Goal: Task Accomplishment & Management: Use online tool/utility

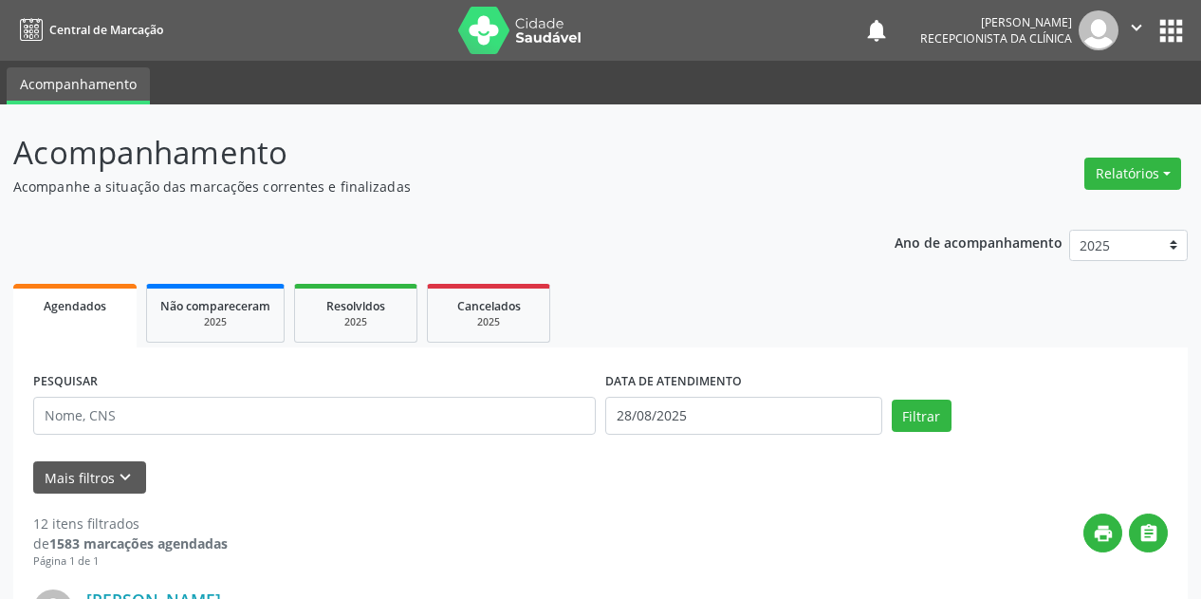
select select "7"
click at [643, 402] on input "28/08/2025" at bounding box center [743, 416] width 277 height 38
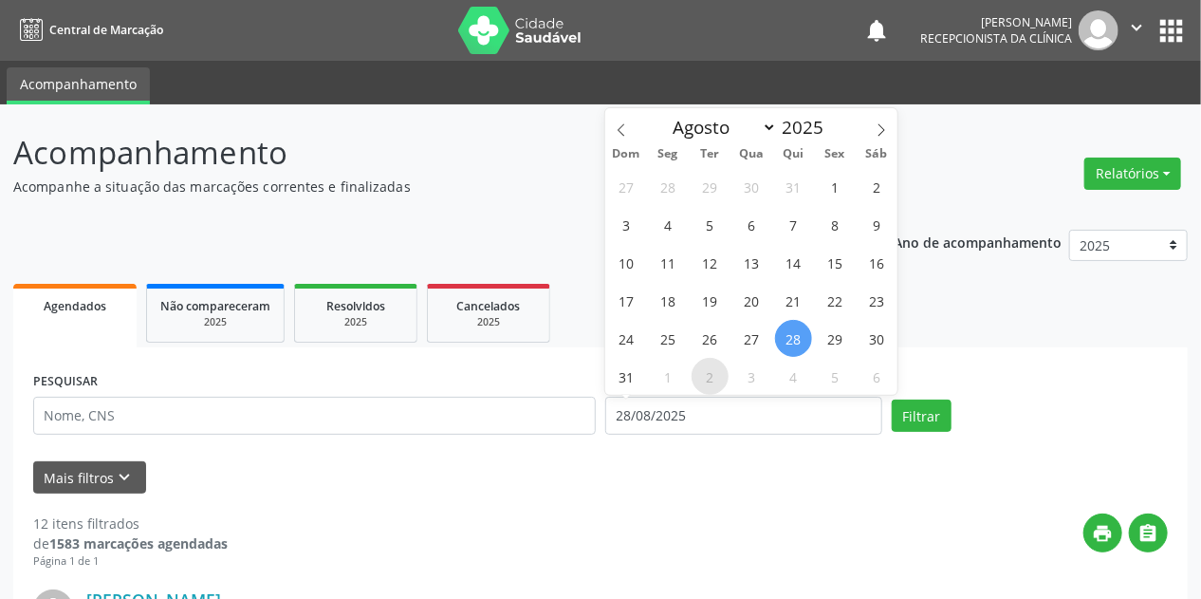
click at [706, 377] on span "2" at bounding box center [710, 376] width 37 height 37
type input "[DATE]"
click at [706, 377] on span "2" at bounding box center [710, 376] width 37 height 37
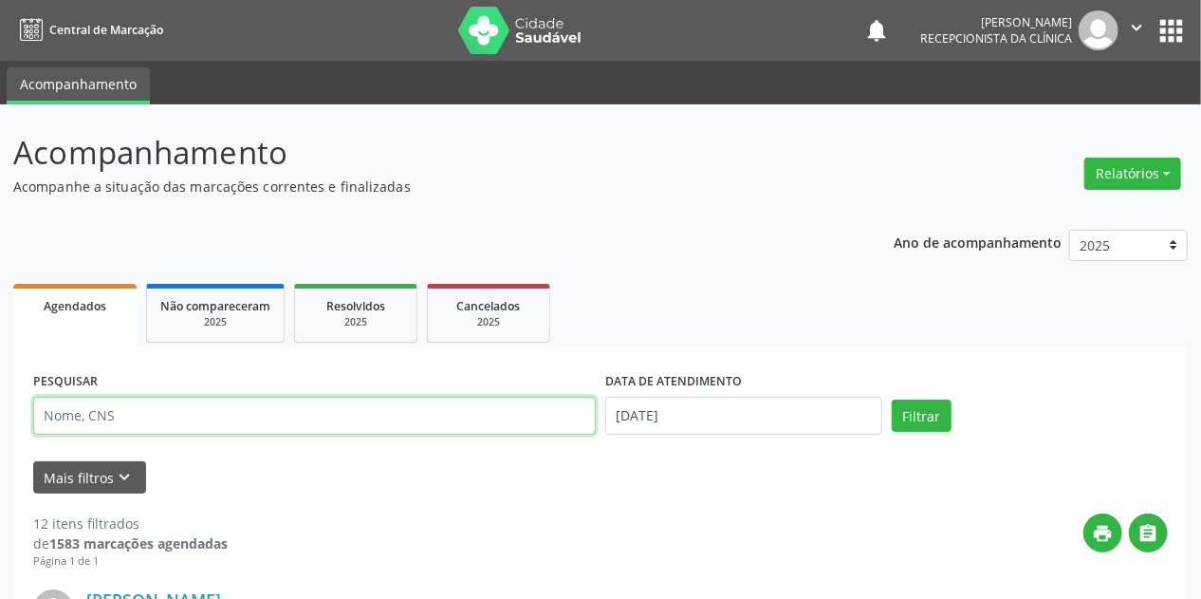
click at [73, 429] on input "text" at bounding box center [314, 416] width 563 height 38
click at [892, 400] on button "Filtrar" at bounding box center [922, 416] width 60 height 32
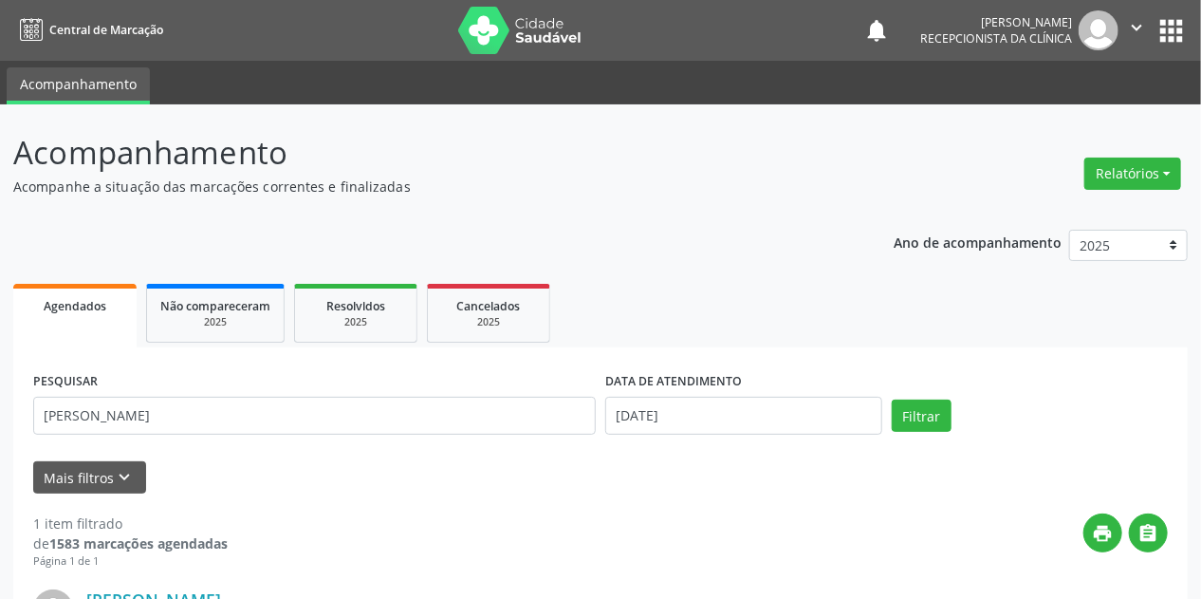
scroll to position [259, 0]
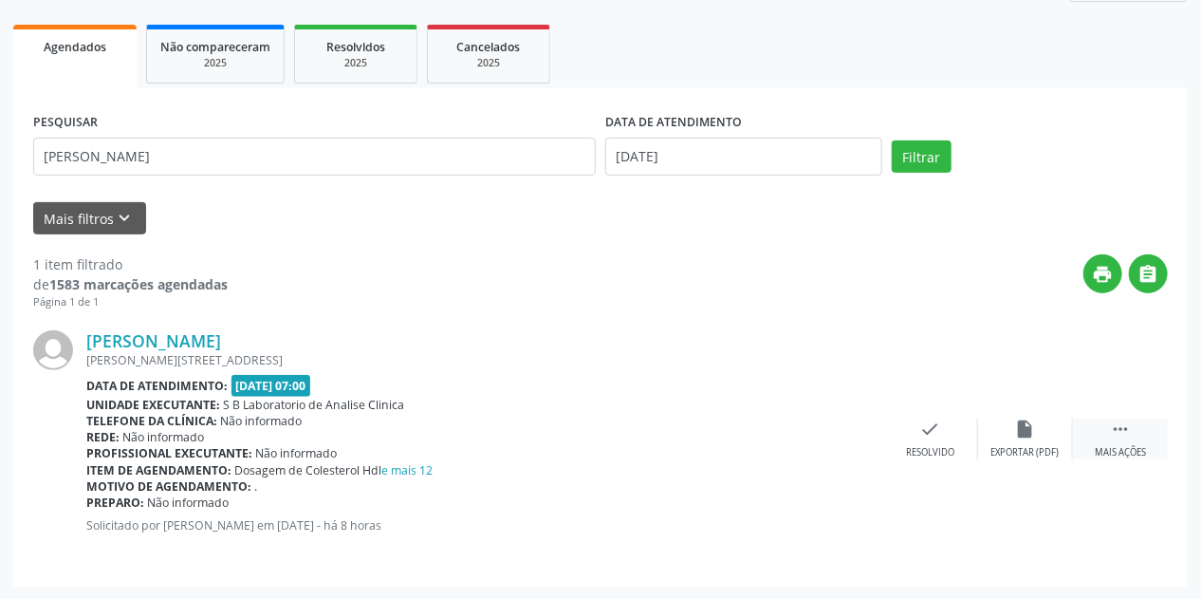
click at [1114, 438] on div " Mais ações" at bounding box center [1120, 439] width 95 height 41
click at [846, 432] on div "print Imprimir" at bounding box center [836, 439] width 95 height 41
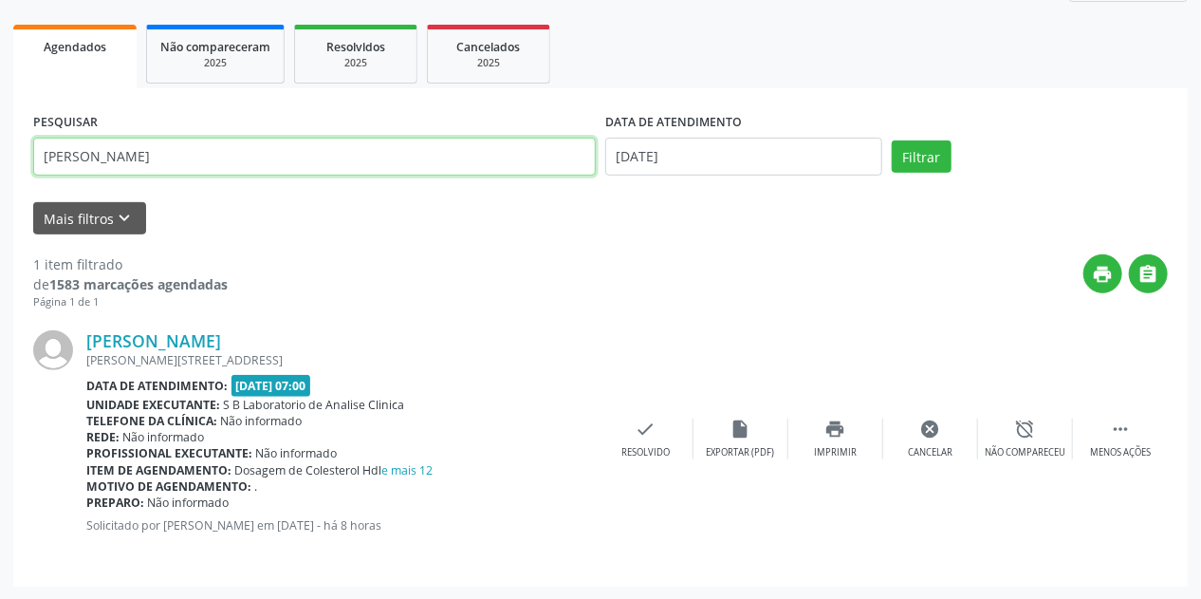
drag, startPoint x: 182, startPoint y: 148, endPoint x: 0, endPoint y: 187, distance: 186.3
click at [0, 187] on div "Acompanhamento Acompanhe a situação das marcações correntes e finalizadas Relat…" at bounding box center [600, 222] width 1201 height 754
click at [892, 140] on button "Filtrar" at bounding box center [922, 156] width 60 height 32
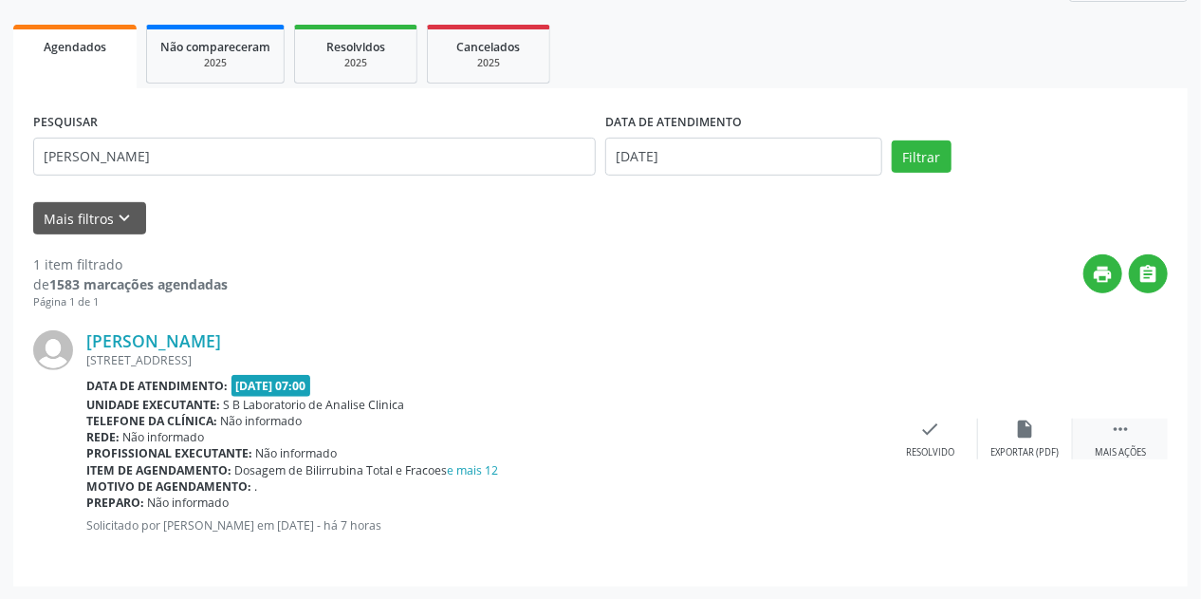
click at [1127, 440] on div " Mais ações" at bounding box center [1120, 439] width 95 height 41
click at [860, 437] on div "print Imprimir" at bounding box center [836, 439] width 95 height 41
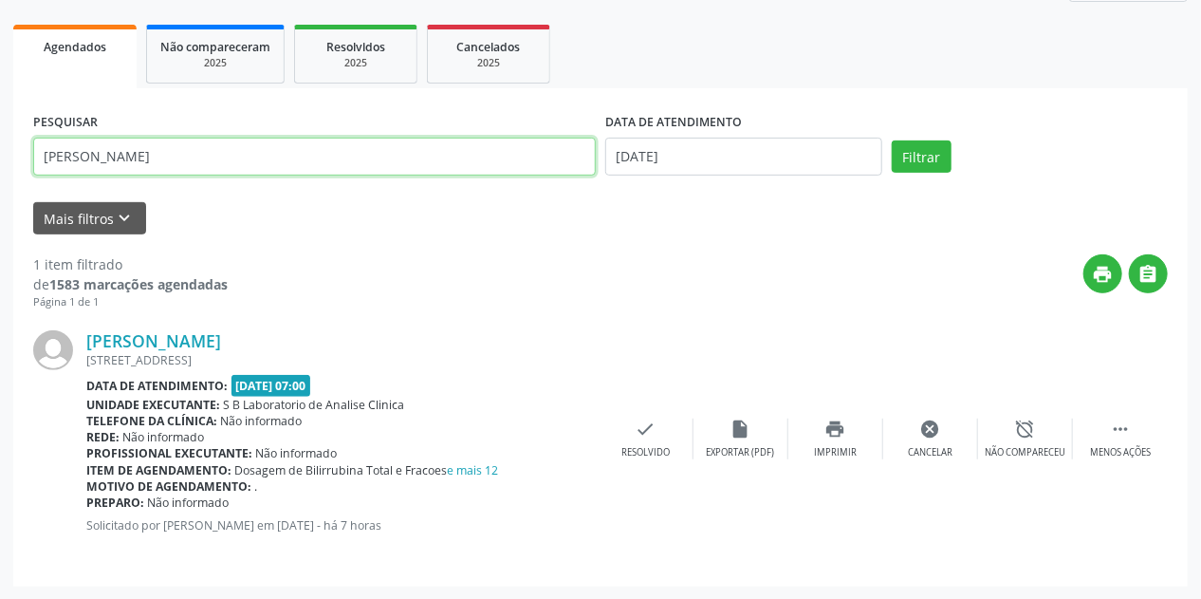
drag, startPoint x: 157, startPoint y: 154, endPoint x: 0, endPoint y: 200, distance: 163.3
click at [0, 200] on div "Acompanhamento Acompanhe a situação das marcações correntes e finalizadas Relat…" at bounding box center [600, 222] width 1201 height 754
click at [892, 140] on button "Filtrar" at bounding box center [922, 156] width 60 height 32
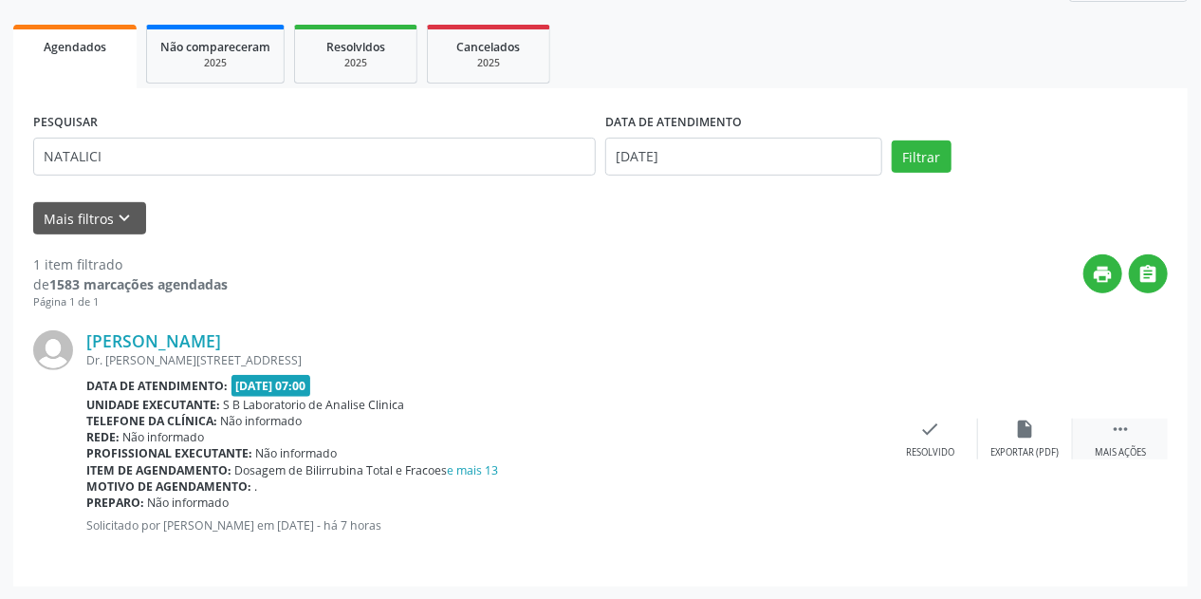
click at [1130, 440] on div " Mais ações" at bounding box center [1120, 439] width 95 height 41
click at [843, 421] on icon "print" at bounding box center [836, 429] width 21 height 21
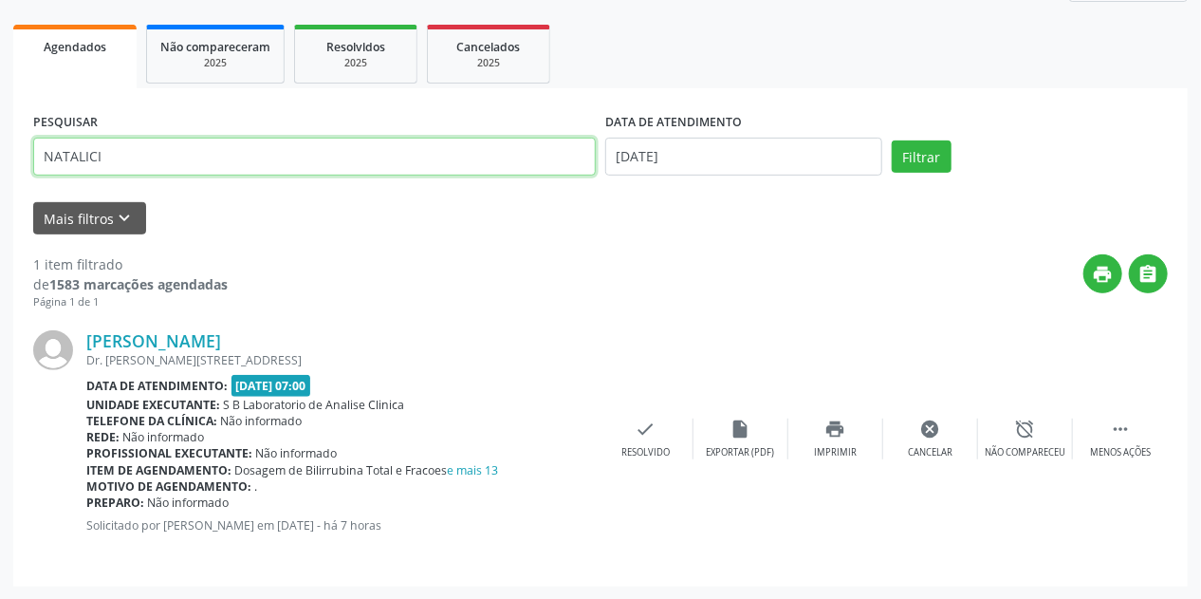
drag, startPoint x: 129, startPoint y: 164, endPoint x: 0, endPoint y: 190, distance: 131.6
click at [0, 189] on div "Acompanhamento Acompanhe a situação das marcações correntes e finalizadas Relat…" at bounding box center [600, 222] width 1201 height 754
click at [892, 140] on button "Filtrar" at bounding box center [922, 156] width 60 height 32
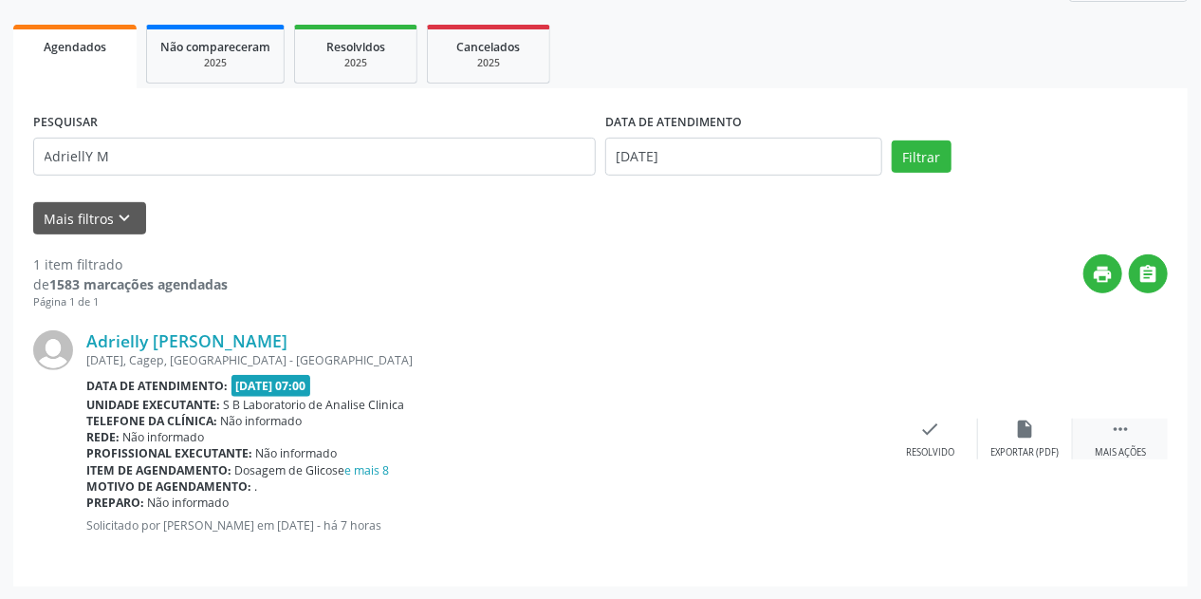
click at [1106, 438] on div " Mais ações" at bounding box center [1120, 439] width 95 height 41
click at [840, 430] on icon "print" at bounding box center [836, 429] width 21 height 21
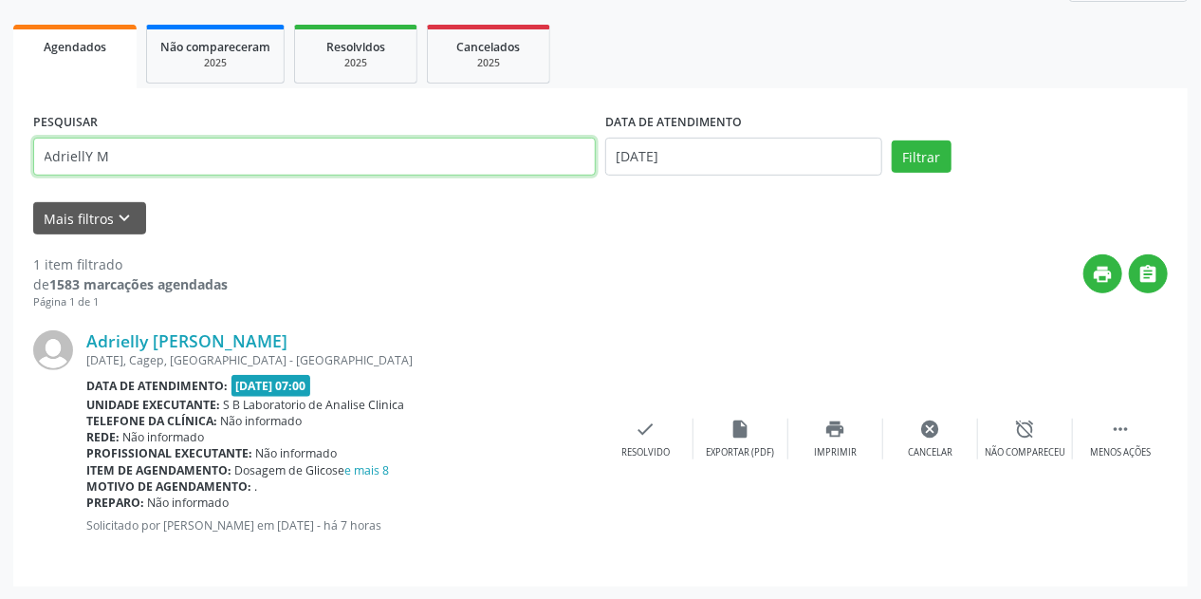
drag, startPoint x: 212, startPoint y: 160, endPoint x: 0, endPoint y: 195, distance: 214.5
click at [0, 195] on div "Acompanhamento Acompanhe a situação das marcações correntes e finalizadas Relat…" at bounding box center [600, 222] width 1201 height 754
click at [892, 140] on button "Filtrar" at bounding box center [922, 156] width 60 height 32
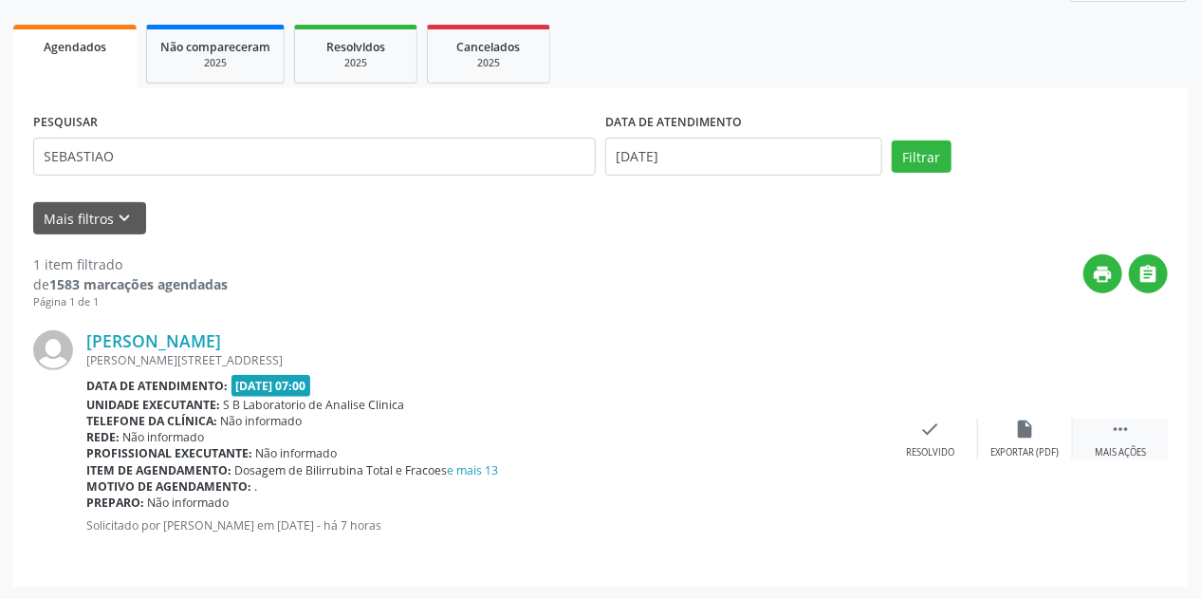
click at [1118, 451] on div "Mais ações" at bounding box center [1120, 452] width 51 height 13
click at [837, 436] on icon "print" at bounding box center [836, 429] width 21 height 21
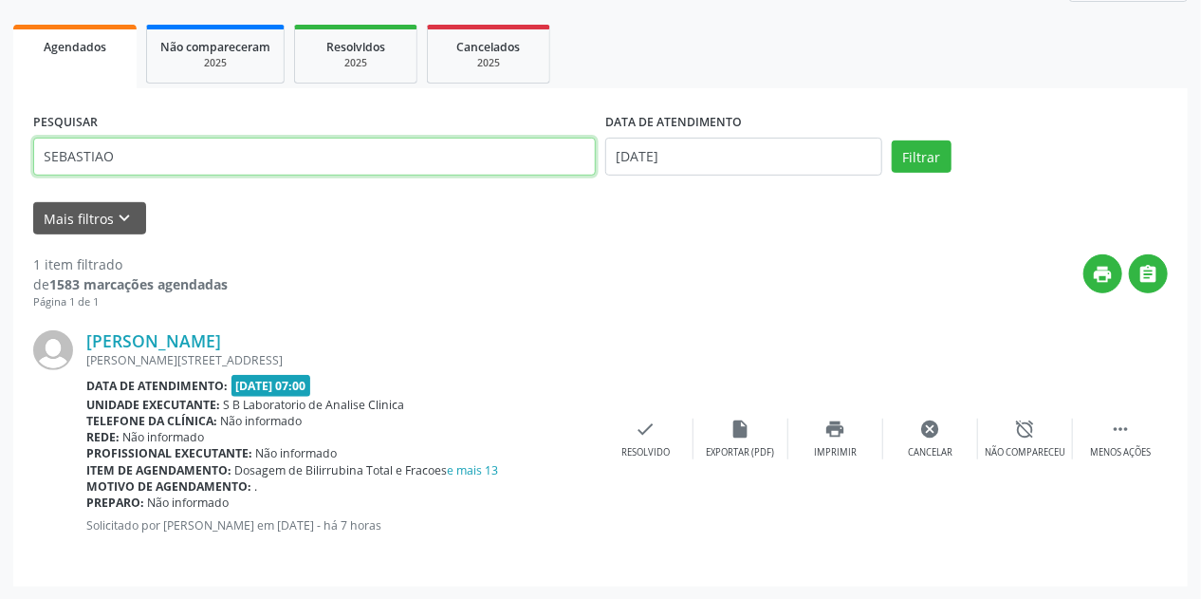
drag, startPoint x: 204, startPoint y: 156, endPoint x: 0, endPoint y: 198, distance: 208.5
click at [0, 198] on div "Acompanhamento Acompanhe a situação das marcações correntes e finalizadas Relat…" at bounding box center [600, 222] width 1201 height 754
click at [892, 140] on button "Filtrar" at bounding box center [922, 156] width 60 height 32
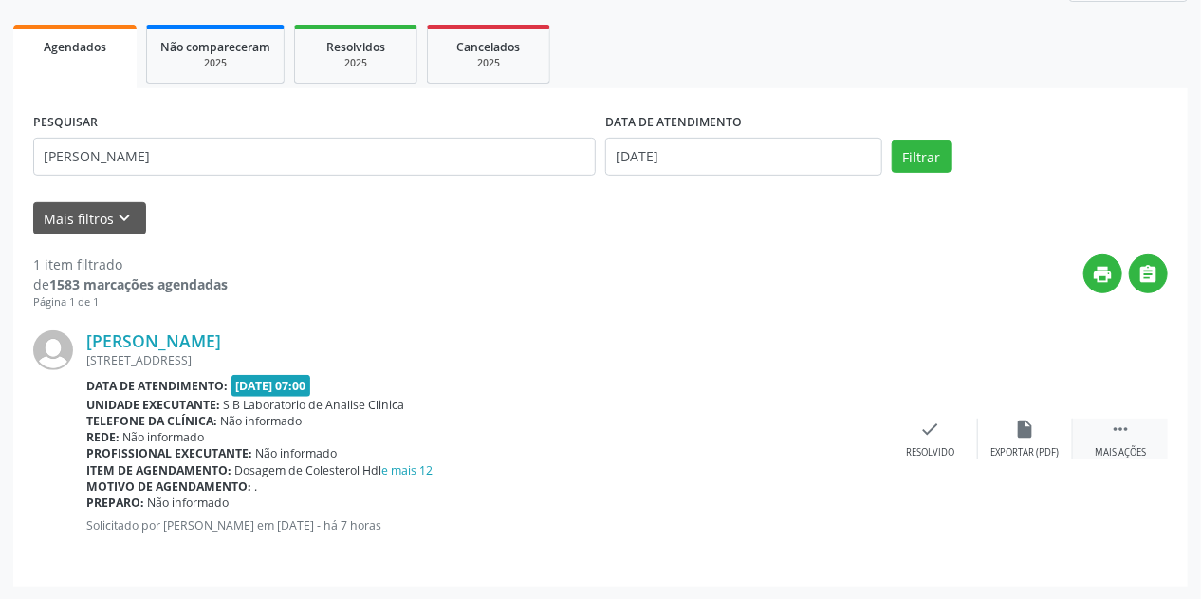
click at [1111, 446] on div "Mais ações" at bounding box center [1120, 452] width 51 height 13
click at [843, 449] on div "Imprimir" at bounding box center [835, 452] width 43 height 13
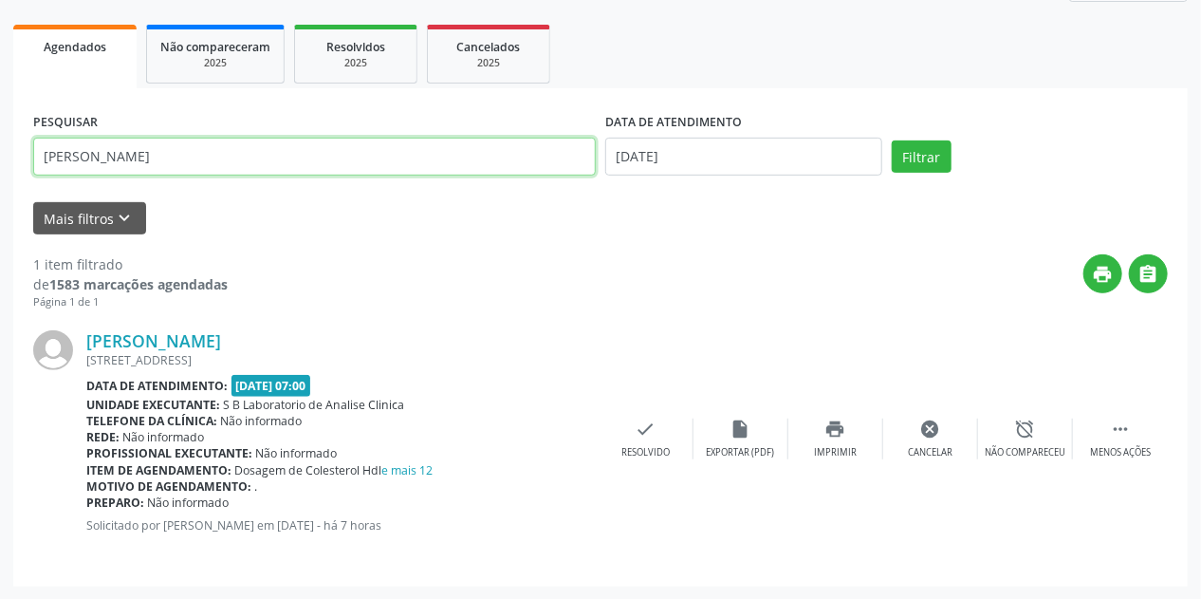
drag, startPoint x: 248, startPoint y: 159, endPoint x: 0, endPoint y: 210, distance: 252.7
click at [0, 210] on div "Acompanhamento Acompanhe a situação das marcações correntes e finalizadas Relat…" at bounding box center [600, 222] width 1201 height 754
click at [892, 140] on button "Filtrar" at bounding box center [922, 156] width 60 height 32
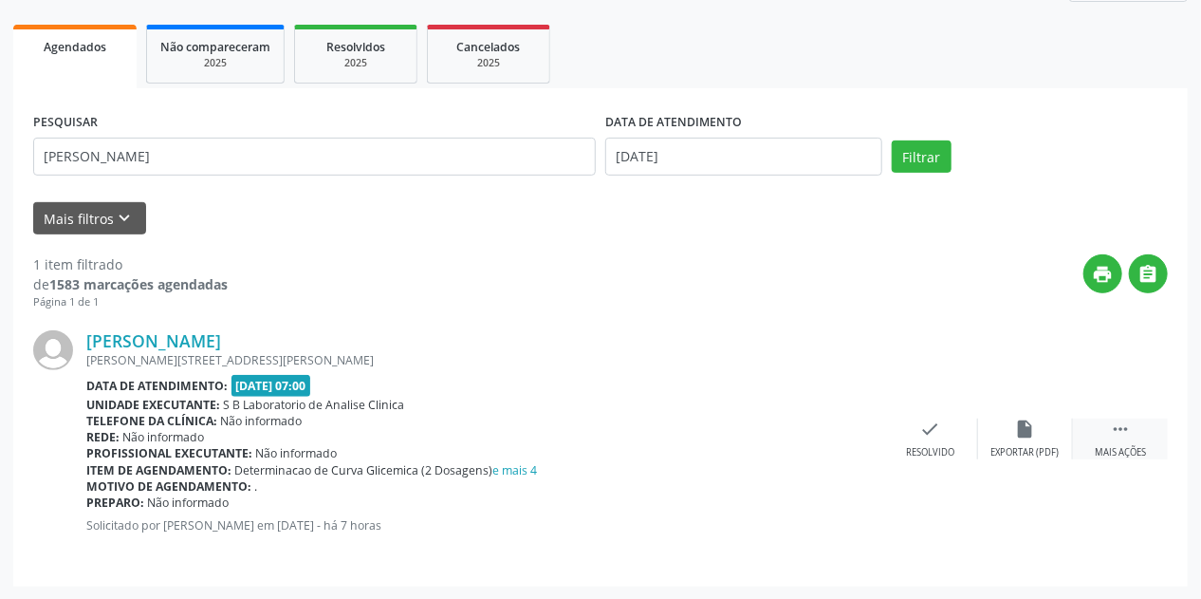
click at [1119, 450] on div "Mais ações" at bounding box center [1120, 452] width 51 height 13
click at [839, 437] on icon "print" at bounding box center [836, 429] width 21 height 21
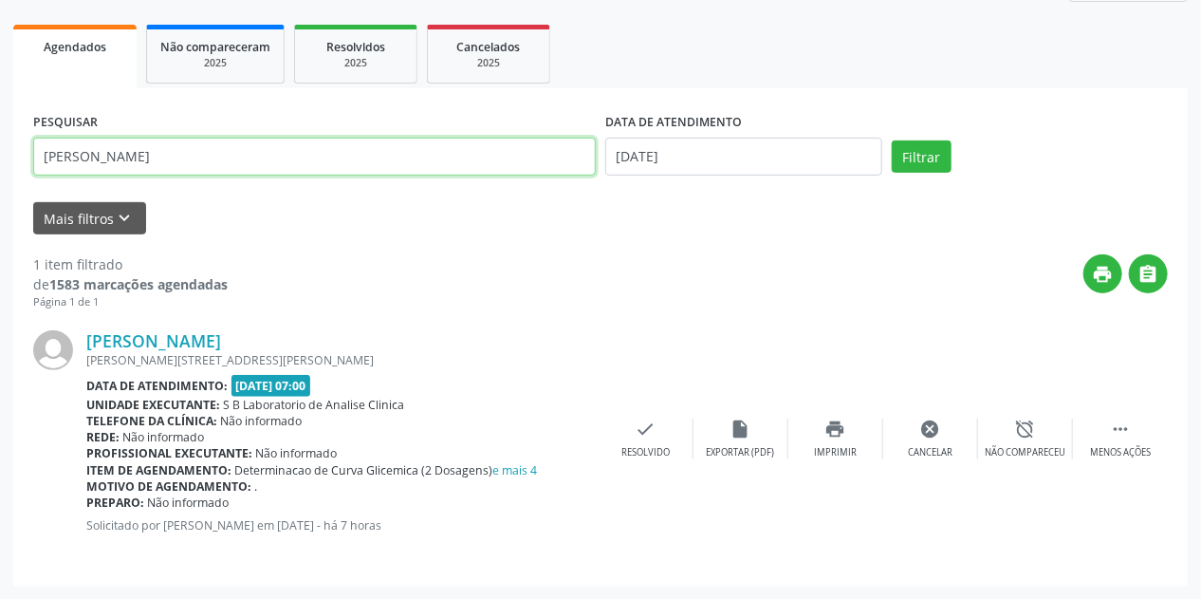
drag, startPoint x: 222, startPoint y: 163, endPoint x: 0, endPoint y: 163, distance: 222.1
click at [0, 163] on div "Acompanhamento Acompanhe a situação das marcações correntes e finalizadas Relat…" at bounding box center [600, 222] width 1201 height 754
click at [892, 140] on button "Filtrar" at bounding box center [922, 156] width 60 height 32
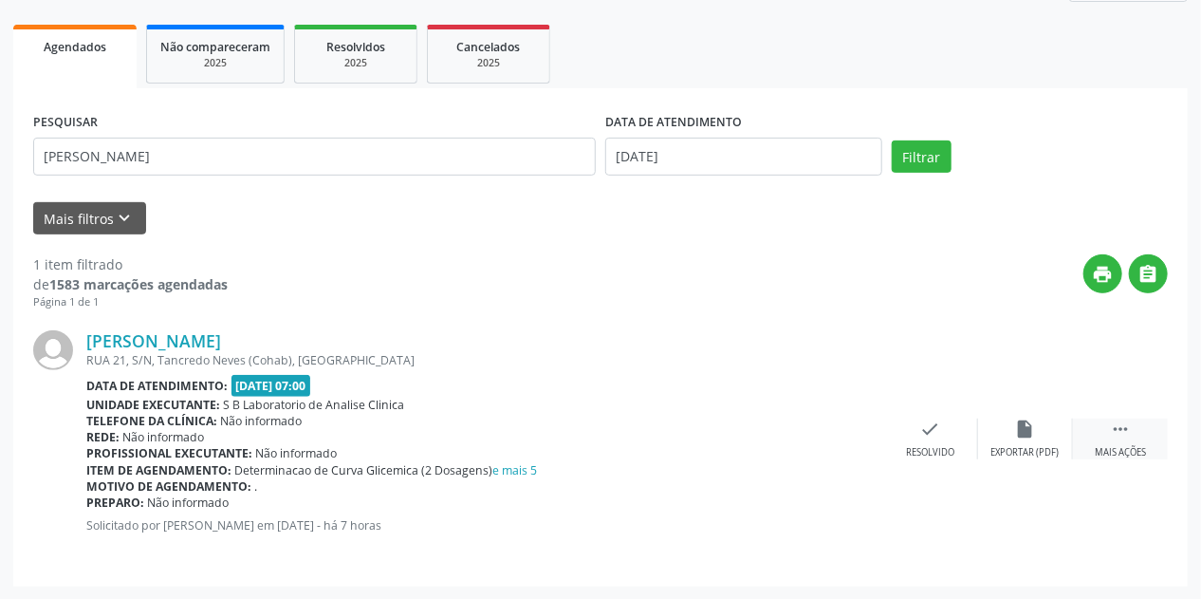
click at [1109, 425] on div " Mais ações" at bounding box center [1120, 439] width 95 height 41
click at [840, 437] on div "print Imprimir" at bounding box center [836, 439] width 95 height 41
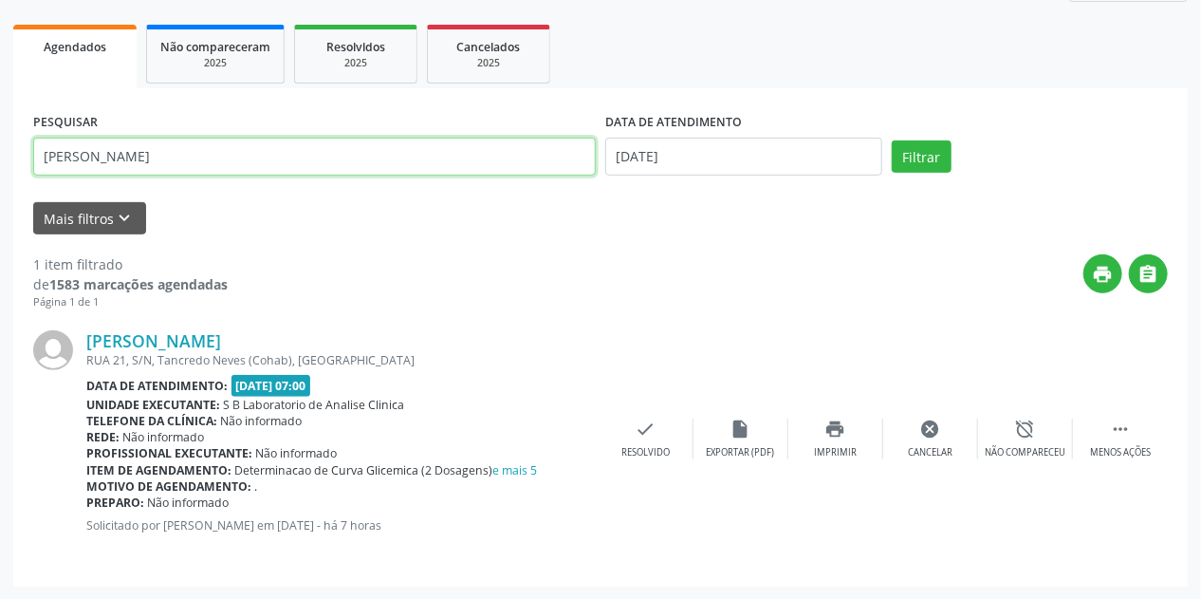
drag, startPoint x: 216, startPoint y: 166, endPoint x: 0, endPoint y: 169, distance: 216.4
click at [0, 168] on div "Acompanhamento Acompanhe a situação das marcações correntes e finalizadas Relat…" at bounding box center [600, 222] width 1201 height 754
click at [892, 140] on button "Filtrar" at bounding box center [922, 156] width 60 height 32
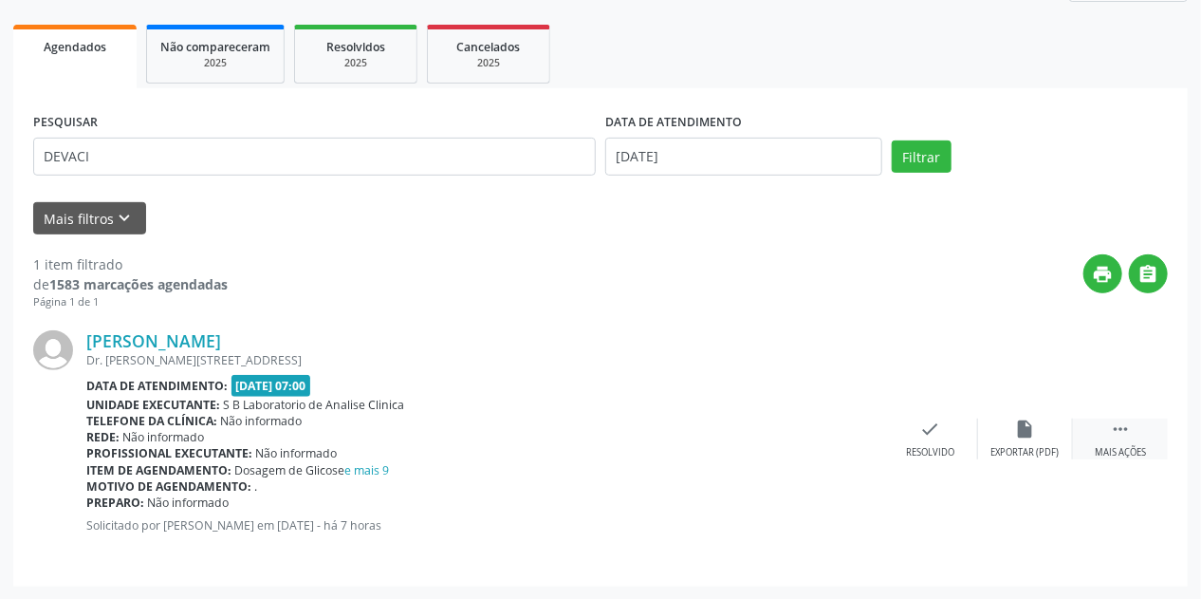
click at [1127, 448] on div "Mais ações" at bounding box center [1120, 452] width 51 height 13
click at [830, 440] on div "print Imprimir" at bounding box center [836, 439] width 95 height 41
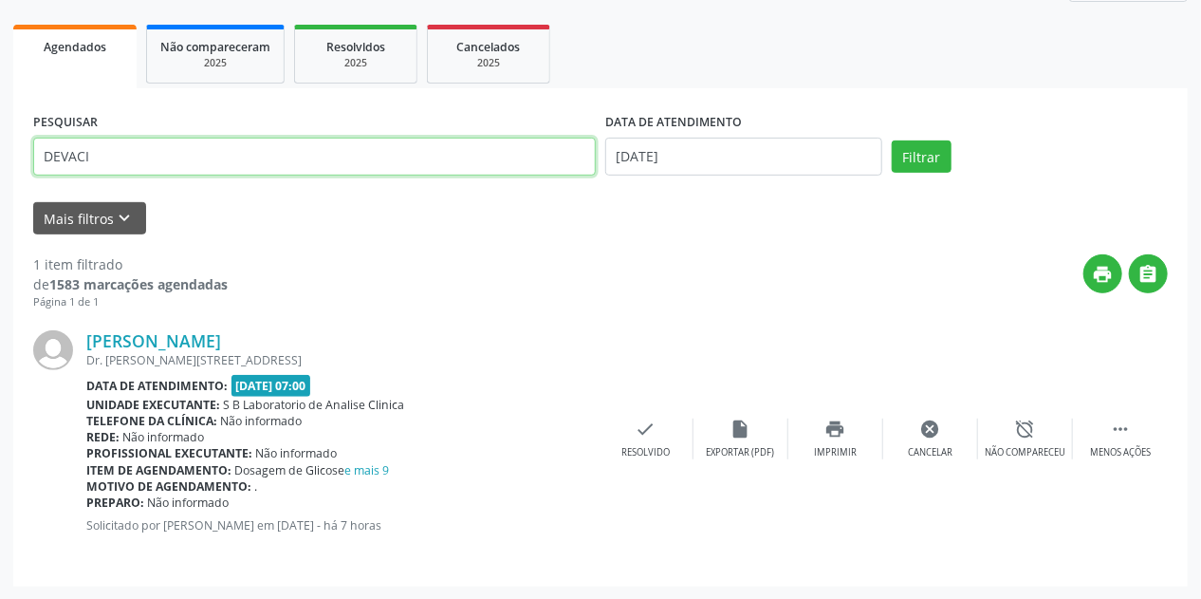
drag, startPoint x: 85, startPoint y: 152, endPoint x: 0, endPoint y: 163, distance: 86.2
click at [0, 163] on div "Acompanhamento Acompanhe a situação das marcações correntes e finalizadas Relat…" at bounding box center [600, 222] width 1201 height 754
click at [892, 140] on button "Filtrar" at bounding box center [922, 156] width 60 height 32
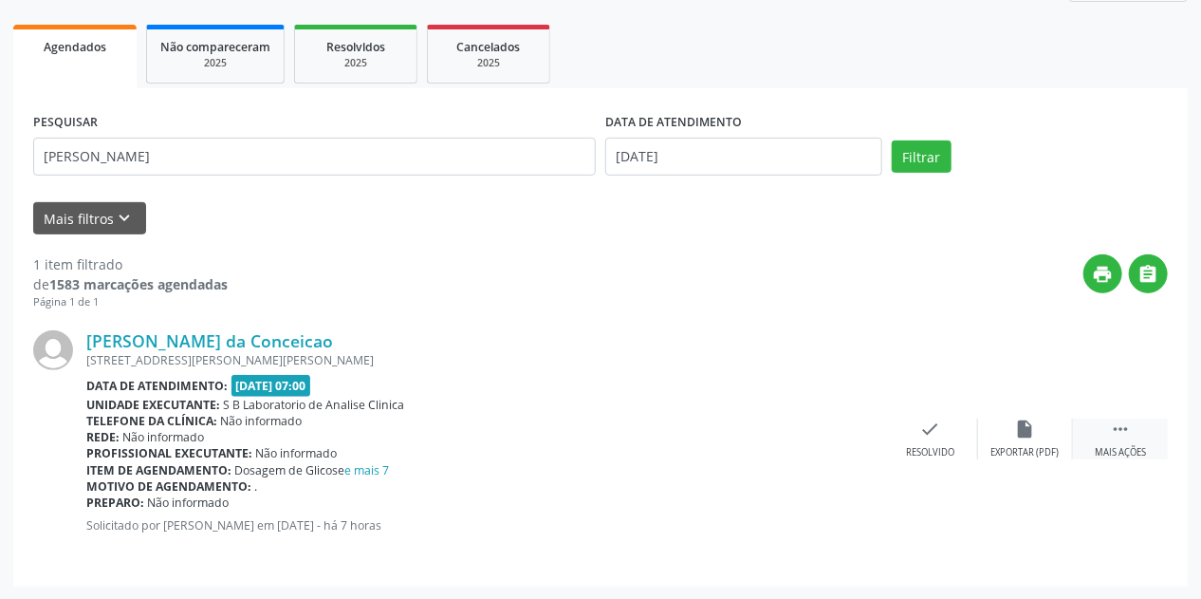
click at [1125, 433] on icon "" at bounding box center [1120, 429] width 21 height 21
click at [829, 439] on div "print Imprimir" at bounding box center [836, 439] width 95 height 41
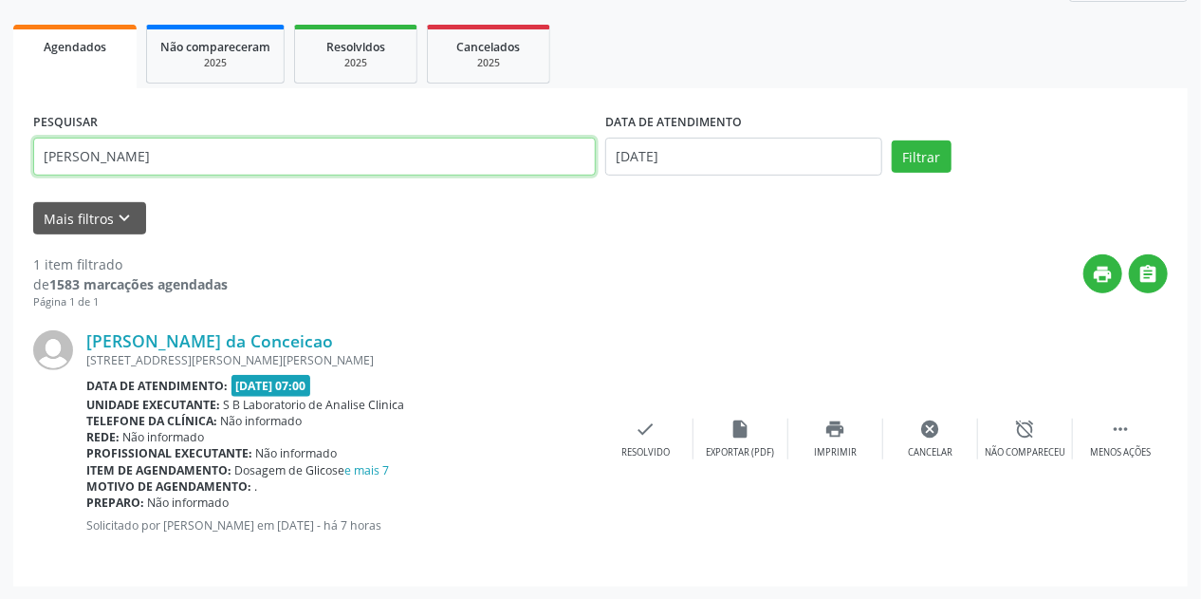
drag, startPoint x: 163, startPoint y: 166, endPoint x: 0, endPoint y: 130, distance: 167.2
click at [0, 130] on div "Acompanhamento Acompanhe a situação das marcações correntes e finalizadas Relat…" at bounding box center [600, 222] width 1201 height 754
click at [892, 140] on button "Filtrar" at bounding box center [922, 156] width 60 height 32
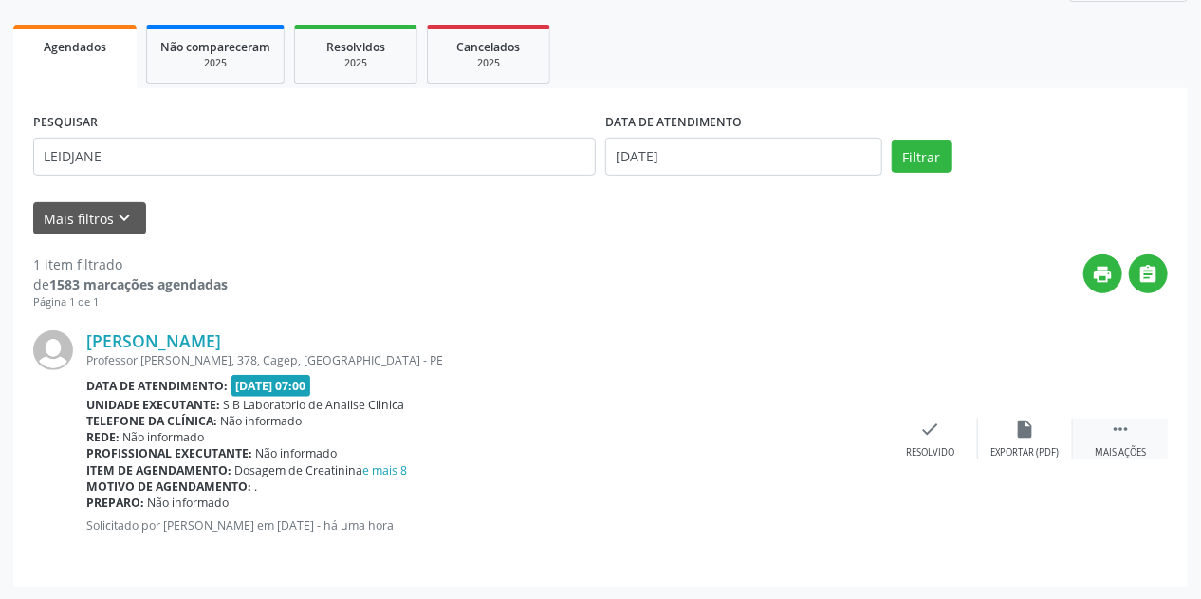
click at [1119, 421] on icon "" at bounding box center [1120, 429] width 21 height 21
click at [830, 434] on icon "print" at bounding box center [836, 429] width 21 height 21
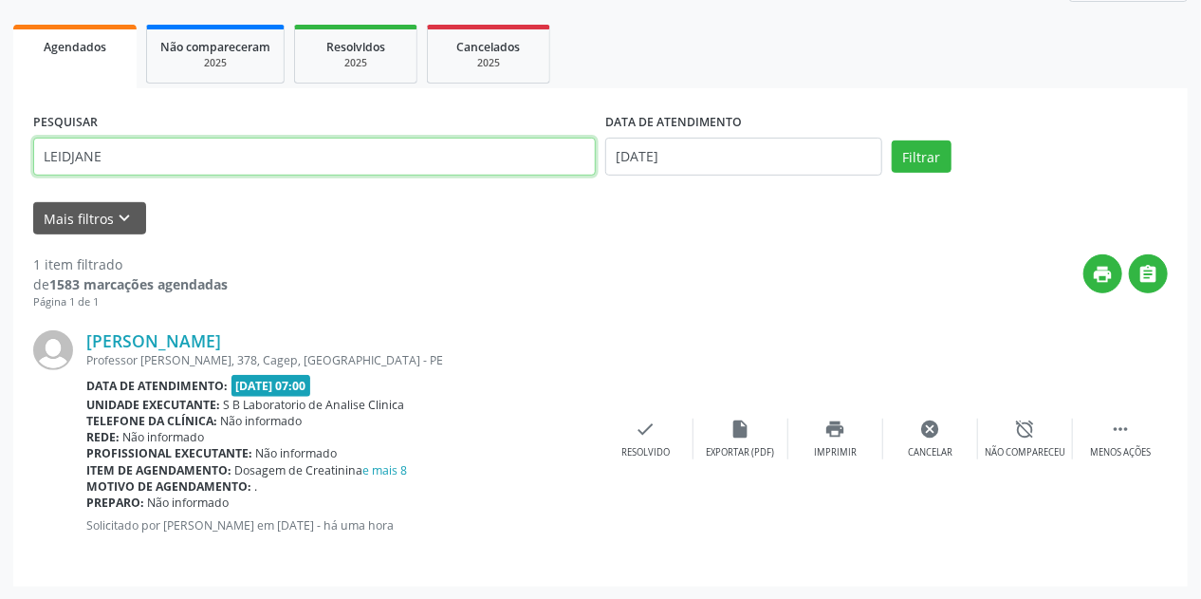
drag, startPoint x: 157, startPoint y: 145, endPoint x: 0, endPoint y: 142, distance: 156.6
click at [0, 142] on div "Acompanhamento Acompanhe a situação das marcações correntes e finalizadas Relat…" at bounding box center [600, 222] width 1201 height 754
type input "[PERSON_NAME]"
click at [892, 140] on button "Filtrar" at bounding box center [922, 156] width 60 height 32
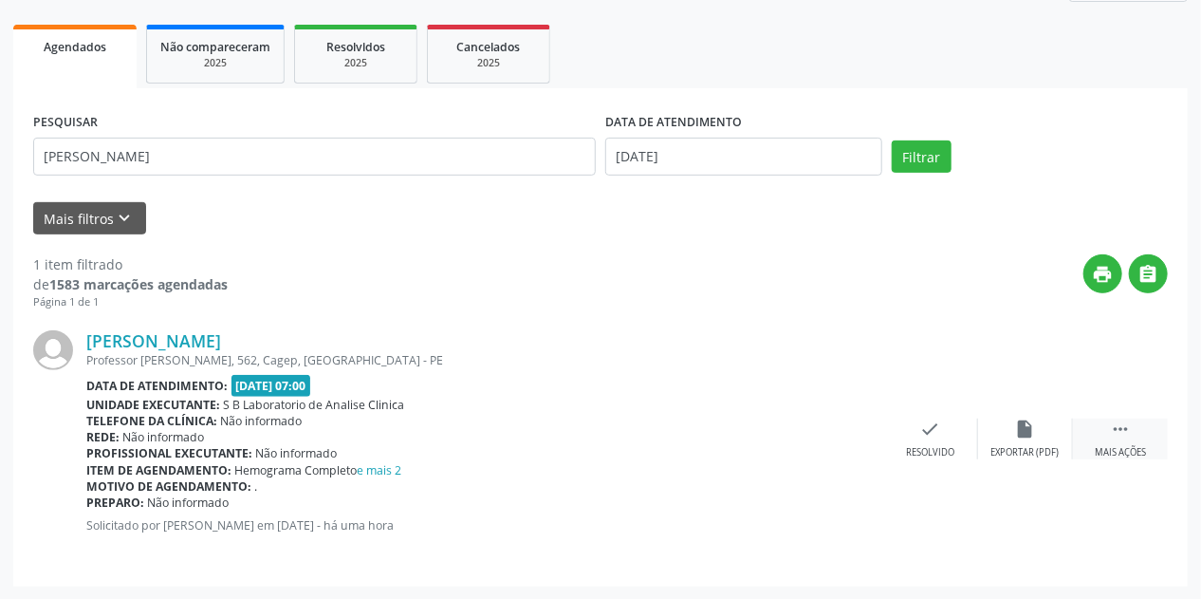
click at [1127, 446] on div "Mais ações" at bounding box center [1120, 452] width 51 height 13
click at [846, 436] on icon "print" at bounding box center [836, 429] width 21 height 21
